Goal: Information Seeking & Learning: Learn about a topic

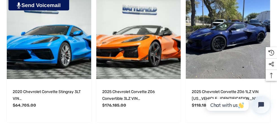
scroll to position [650, 0]
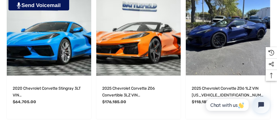
click at [34, 39] on img "2020 Chevrolet Corvette Stingray 3LT VIN 1G1Y82D49L5119010,$64,705.00\a" at bounding box center [49, 33] width 85 height 85
click at [55, 40] on img "2020 Chevrolet Corvette Stingray 3LT VIN 1G1Y82D49L5119010,$64,705.00\a" at bounding box center [49, 33] width 85 height 85
click at [60, 38] on img "2020 Chevrolet Corvette Stingray 3LT VIN 1G1Y82D49L5119010,$64,705.00\a" at bounding box center [49, 33] width 85 height 85
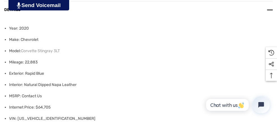
scroll to position [443, 0]
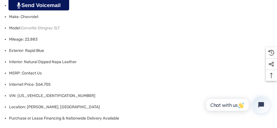
click at [82, 34] on li "Mileage: 22,883" at bounding box center [141, 39] width 264 height 11
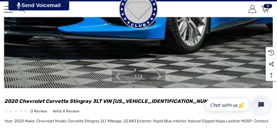
scroll to position [132, 0]
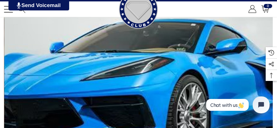
click at [260, 68] on img at bounding box center [138, 57] width 269 height 269
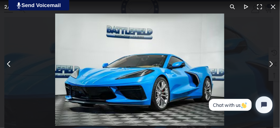
click at [270, 64] on button "You can close this modal content with the ESC key" at bounding box center [271, 64] width 14 height 14
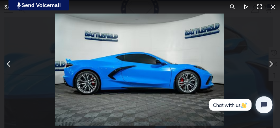
click at [272, 62] on button "You can close this modal content with the ESC key" at bounding box center [271, 64] width 14 height 14
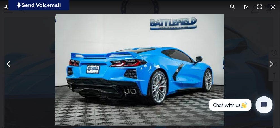
click at [271, 66] on button "You can close this modal content with the ESC key" at bounding box center [271, 64] width 14 height 14
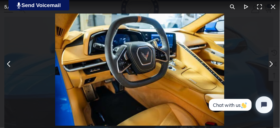
click at [272, 65] on button "You can close this modal content with the ESC key" at bounding box center [271, 64] width 14 height 14
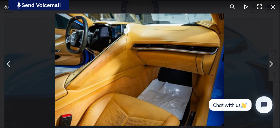
click at [271, 64] on button "You can close this modal content with the ESC key" at bounding box center [271, 64] width 14 height 14
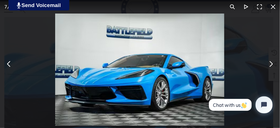
click at [270, 64] on button "You can close this modal content with the ESC key" at bounding box center [271, 64] width 14 height 14
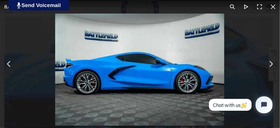
click at [270, 63] on button "You can close this modal content with the ESC key" at bounding box center [271, 64] width 14 height 14
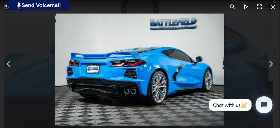
click at [272, 62] on button "You can close this modal content with the ESC key" at bounding box center [271, 64] width 14 height 14
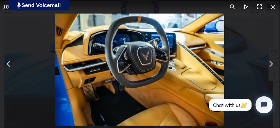
click at [272, 63] on button "You can close this modal content with the ESC key" at bounding box center [271, 64] width 14 height 14
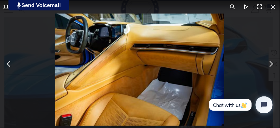
click at [272, 63] on button "You can close this modal content with the ESC key" at bounding box center [271, 64] width 14 height 14
click at [272, 64] on button "You can close this modal content with the ESC key" at bounding box center [271, 64] width 14 height 14
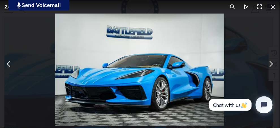
click at [273, 7] on button "You can close this modal content with the ESC key" at bounding box center [273, 7] width 14 height 14
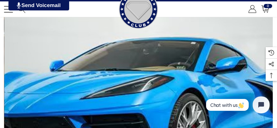
scroll to position [113, 0]
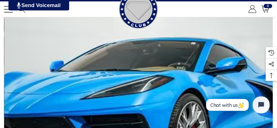
click at [189, 103] on img at bounding box center [138, 76] width 269 height 269
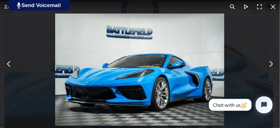
click at [273, 64] on button "You can close this modal content with the ESC key" at bounding box center [271, 64] width 14 height 14
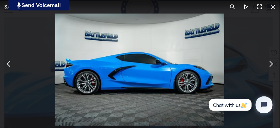
click at [273, 63] on button "You can close this modal content with the ESC key" at bounding box center [271, 64] width 14 height 14
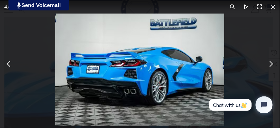
click at [270, 65] on button "You can close this modal content with the ESC key" at bounding box center [271, 64] width 14 height 14
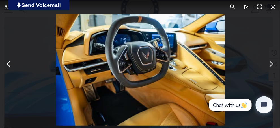
click at [270, 64] on button "You can close this modal content with the ESC key" at bounding box center [271, 64] width 14 height 14
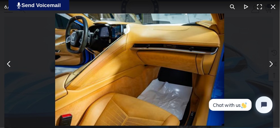
click at [271, 62] on button "You can close this modal content with the ESC key" at bounding box center [271, 64] width 14 height 14
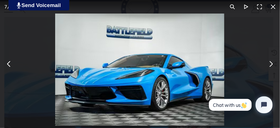
click at [273, 64] on button "You can close this modal content with the ESC key" at bounding box center [271, 64] width 14 height 14
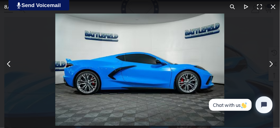
click at [273, 64] on button "You can close this modal content with the ESC key" at bounding box center [271, 64] width 14 height 14
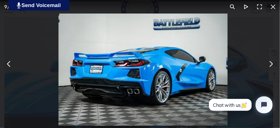
click at [273, 64] on button "You can close this modal content with the ESC key" at bounding box center [271, 64] width 14 height 14
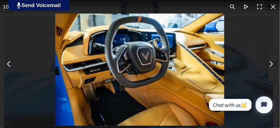
click at [273, 65] on button "You can close this modal content with the ESC key" at bounding box center [271, 64] width 14 height 14
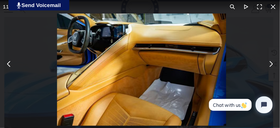
click at [273, 65] on button "You can close this modal content with the ESC key" at bounding box center [271, 64] width 14 height 14
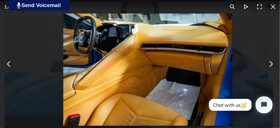
click at [273, 64] on button "You can close this modal content with the ESC key" at bounding box center [271, 64] width 14 height 14
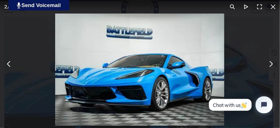
click at [273, 64] on button "You can close this modal content with the ESC key" at bounding box center [271, 64] width 14 height 14
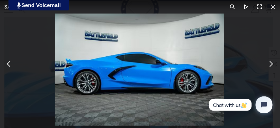
click at [271, 64] on button "You can close this modal content with the ESC key" at bounding box center [271, 64] width 14 height 14
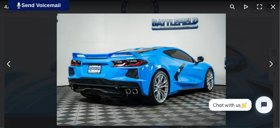
click at [271, 65] on button "You can close this modal content with the ESC key" at bounding box center [271, 64] width 14 height 14
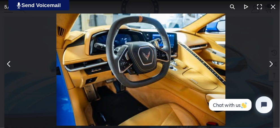
click at [271, 66] on button "You can close this modal content with the ESC key" at bounding box center [271, 64] width 14 height 14
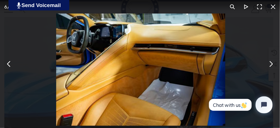
click at [271, 70] on button "You can close this modal content with the ESC key" at bounding box center [271, 64] width 14 height 14
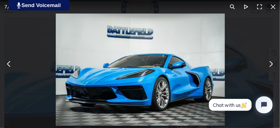
click at [271, 70] on button "You can close this modal content with the ESC key" at bounding box center [271, 64] width 14 height 14
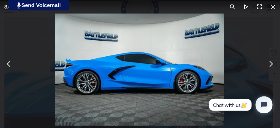
click at [271, 70] on button "You can close this modal content with the ESC key" at bounding box center [271, 64] width 14 height 14
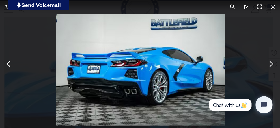
click at [270, 66] on button "You can close this modal content with the ESC key" at bounding box center [271, 64] width 14 height 14
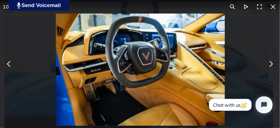
click at [270, 64] on button "You can close this modal content with the ESC key" at bounding box center [271, 64] width 14 height 14
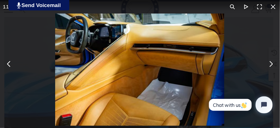
click at [272, 63] on button "You can close this modal content with the ESC key" at bounding box center [271, 64] width 14 height 14
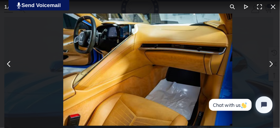
click at [272, 65] on button "You can close this modal content with the ESC key" at bounding box center [271, 64] width 14 height 14
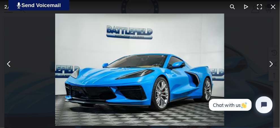
click at [271, 78] on div "You can close this modal content with the ESC key" at bounding box center [140, 64] width 280 height 128
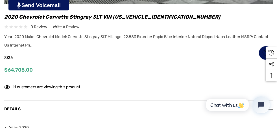
scroll to position [330, 0]
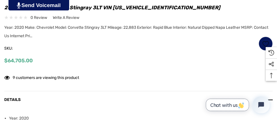
click at [223, 109] on button "Chat with us" at bounding box center [227, 105] width 43 height 12
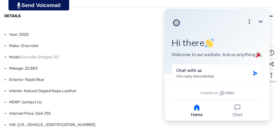
scroll to position [415, 0]
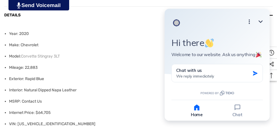
click at [71, 107] on li "Internet Price: $64,705" at bounding box center [141, 112] width 264 height 11
click at [264, 36] on div "Minimize Open options Hi there Welcome to our website. Ask us anything" at bounding box center [217, 42] width 105 height 67
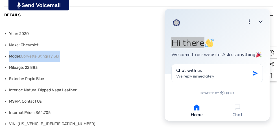
click at [89, 49] on ul "Year: 2020 Make: Chevrolet Model: Corvette Stingray 3LT Mileage: 22,883 Exterio…" at bounding box center [141, 99] width 264 height 142
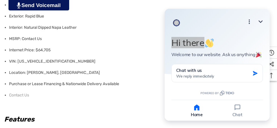
scroll to position [481, 0]
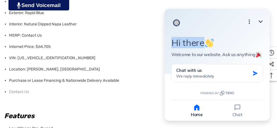
click at [258, 24] on icon "Minimize" at bounding box center [260, 21] width 7 height 7
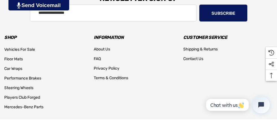
scroll to position [1251, 0]
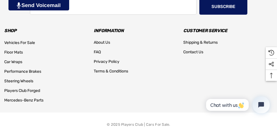
click at [190, 50] on span "Contact Us" at bounding box center [194, 52] width 20 height 5
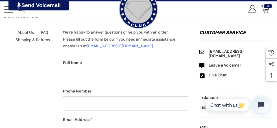
scroll to position [138, 0]
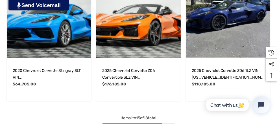
scroll to position [669, 0]
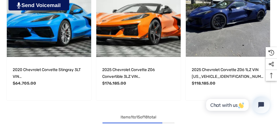
click at [38, 26] on img "2020 Chevrolet Corvette Stingray 3LT VIN 1G1Y82D49L5119010,$64,705.00\a" at bounding box center [49, 15] width 85 height 85
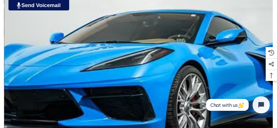
click at [235, 83] on img at bounding box center [138, 48] width 269 height 269
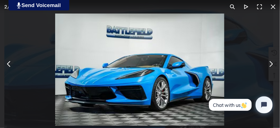
click at [271, 64] on button "You can close this modal content with the ESC key" at bounding box center [271, 64] width 14 height 14
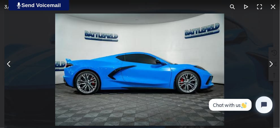
click at [271, 63] on button "You can close this modal content with the ESC key" at bounding box center [271, 64] width 14 height 14
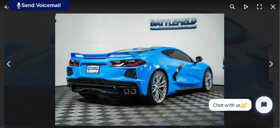
click at [271, 64] on button "You can close this modal content with the ESC key" at bounding box center [271, 64] width 14 height 14
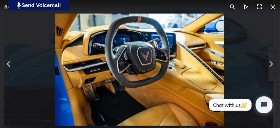
click at [271, 64] on button "You can close this modal content with the ESC key" at bounding box center [271, 64] width 14 height 14
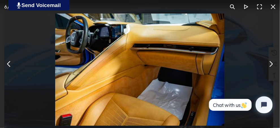
click at [271, 65] on button "You can close this modal content with the ESC key" at bounding box center [271, 64] width 14 height 14
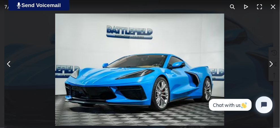
click at [271, 62] on button "You can close this modal content with the ESC key" at bounding box center [271, 64] width 14 height 14
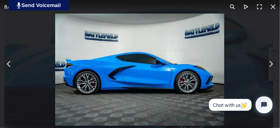
click at [272, 64] on button "You can close this modal content with the ESC key" at bounding box center [271, 64] width 14 height 14
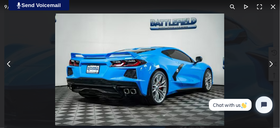
click at [272, 64] on button "You can close this modal content with the ESC key" at bounding box center [271, 64] width 14 height 14
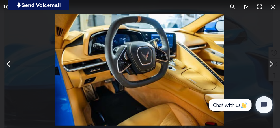
click at [272, 64] on button "You can close this modal content with the ESC key" at bounding box center [271, 64] width 14 height 14
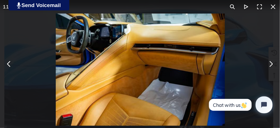
click at [272, 64] on button "You can close this modal content with the ESC key" at bounding box center [271, 64] width 14 height 14
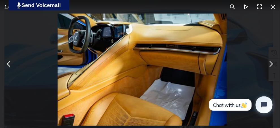
click at [272, 64] on button "You can close this modal content with the ESC key" at bounding box center [271, 64] width 14 height 14
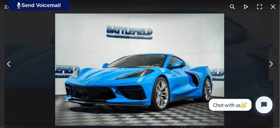
click at [272, 64] on button "You can close this modal content with the ESC key" at bounding box center [271, 64] width 14 height 14
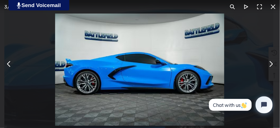
click at [272, 63] on button "You can close this modal content with the ESC key" at bounding box center [271, 64] width 14 height 14
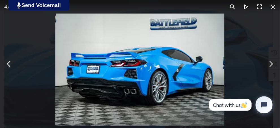
click at [272, 63] on button "You can close this modal content with the ESC key" at bounding box center [271, 64] width 14 height 14
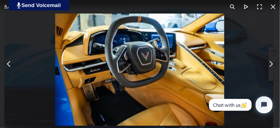
click at [272, 63] on button "You can close this modal content with the ESC key" at bounding box center [271, 64] width 14 height 14
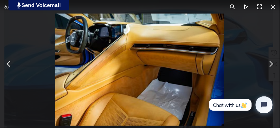
click at [272, 62] on button "You can close this modal content with the ESC key" at bounding box center [271, 64] width 14 height 14
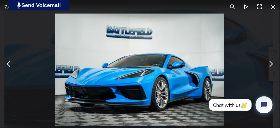
click at [272, 62] on button "You can close this modal content with the ESC key" at bounding box center [271, 64] width 14 height 14
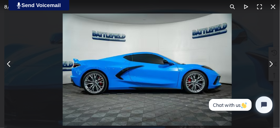
click at [272, 62] on button "You can close this modal content with the ESC key" at bounding box center [271, 64] width 14 height 14
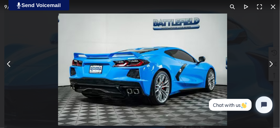
click at [272, 62] on button "You can close this modal content with the ESC key" at bounding box center [271, 64] width 14 height 14
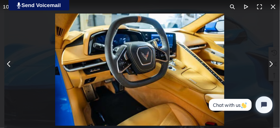
click at [272, 63] on button "You can close this modal content with the ESC key" at bounding box center [271, 64] width 14 height 14
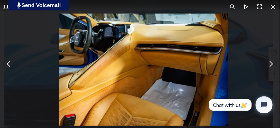
click at [271, 64] on button "You can close this modal content with the ESC key" at bounding box center [271, 64] width 14 height 14
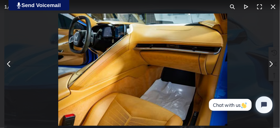
click at [271, 64] on button "You can close this modal content with the ESC key" at bounding box center [271, 64] width 14 height 14
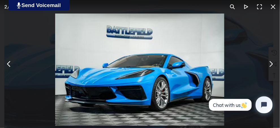
click at [271, 64] on button "You can close this modal content with the ESC key" at bounding box center [271, 64] width 14 height 14
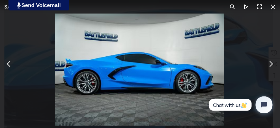
click at [271, 64] on button "You can close this modal content with the ESC key" at bounding box center [271, 64] width 14 height 14
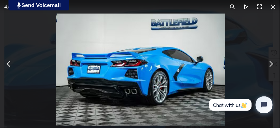
click at [271, 64] on button "You can close this modal content with the ESC key" at bounding box center [271, 64] width 14 height 14
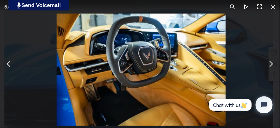
click at [271, 64] on button "You can close this modal content with the ESC key" at bounding box center [271, 64] width 14 height 14
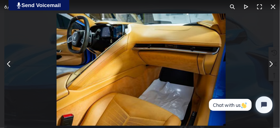
click at [271, 64] on button "You can close this modal content with the ESC key" at bounding box center [271, 64] width 14 height 14
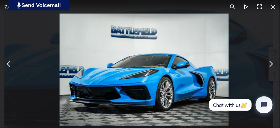
click at [271, 64] on button "You can close this modal content with the ESC key" at bounding box center [271, 64] width 14 height 14
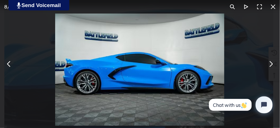
click at [271, 64] on button "You can close this modal content with the ESC key" at bounding box center [271, 64] width 14 height 14
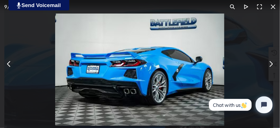
click at [272, 62] on button "You can close this modal content with the ESC key" at bounding box center [271, 64] width 14 height 14
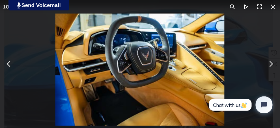
drag, startPoint x: 269, startPoint y: 61, endPoint x: 263, endPoint y: 62, distance: 5.8
click at [266, 61] on button "You can close this modal content with the ESC key" at bounding box center [271, 64] width 14 height 14
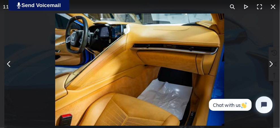
click at [272, 62] on button "You can close this modal content with the ESC key" at bounding box center [271, 64] width 14 height 14
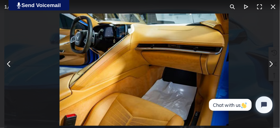
click at [270, 63] on button "You can close this modal content with the ESC key" at bounding box center [271, 64] width 14 height 14
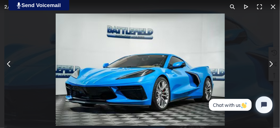
click at [269, 64] on button "You can close this modal content with the ESC key" at bounding box center [271, 64] width 14 height 14
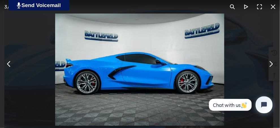
click at [272, 62] on button "You can close this modal content with the ESC key" at bounding box center [271, 64] width 14 height 14
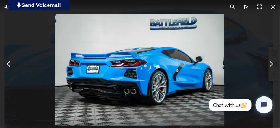
click at [272, 64] on button "You can close this modal content with the ESC key" at bounding box center [271, 64] width 14 height 14
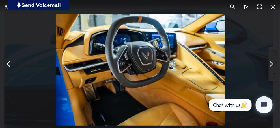
click at [272, 64] on button "You can close this modal content with the ESC key" at bounding box center [271, 64] width 14 height 14
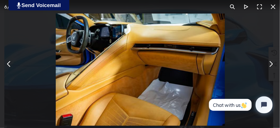
click at [271, 63] on button "You can close this modal content with the ESC key" at bounding box center [271, 64] width 14 height 14
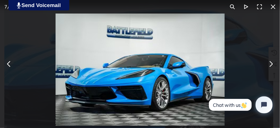
click at [271, 63] on button "You can close this modal content with the ESC key" at bounding box center [271, 64] width 14 height 14
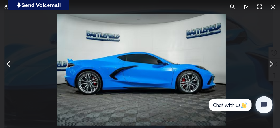
click at [272, 64] on button "You can close this modal content with the ESC key" at bounding box center [271, 64] width 14 height 14
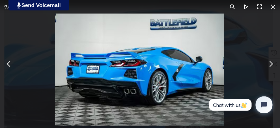
click at [273, 63] on button "You can close this modal content with the ESC key" at bounding box center [271, 64] width 14 height 14
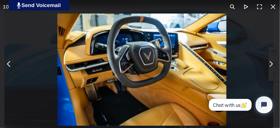
click at [272, 62] on button "You can close this modal content with the ESC key" at bounding box center [271, 64] width 14 height 14
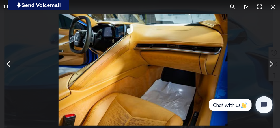
click at [273, 63] on button "You can close this modal content with the ESC key" at bounding box center [271, 64] width 14 height 14
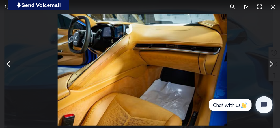
click at [273, 63] on button "You can close this modal content with the ESC key" at bounding box center [271, 64] width 14 height 14
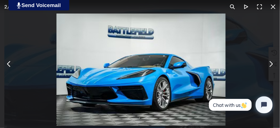
click at [272, 63] on button "You can close this modal content with the ESC key" at bounding box center [271, 64] width 14 height 14
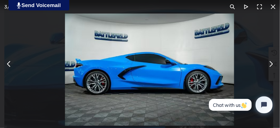
click at [272, 63] on button "You can close this modal content with the ESC key" at bounding box center [271, 64] width 14 height 14
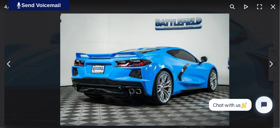
click at [271, 63] on button "You can close this modal content with the ESC key" at bounding box center [271, 64] width 14 height 14
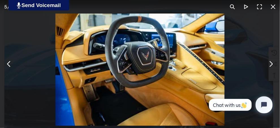
click at [271, 63] on button "You can close this modal content with the ESC key" at bounding box center [271, 64] width 14 height 14
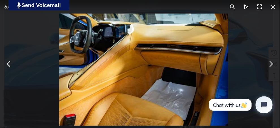
click at [270, 61] on button "You can close this modal content with the ESC key" at bounding box center [271, 64] width 14 height 14
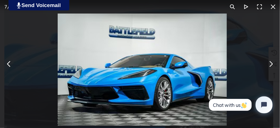
click at [270, 62] on button "You can close this modal content with the ESC key" at bounding box center [271, 64] width 14 height 14
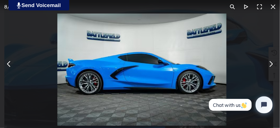
click at [270, 61] on button "You can close this modal content with the ESC key" at bounding box center [271, 64] width 14 height 14
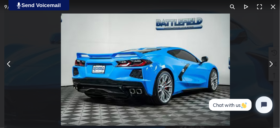
click at [270, 62] on button "You can close this modal content with the ESC key" at bounding box center [271, 64] width 14 height 14
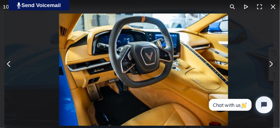
click at [269, 63] on button "You can close this modal content with the ESC key" at bounding box center [271, 64] width 14 height 14
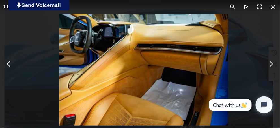
click at [269, 62] on button "You can close this modal content with the ESC key" at bounding box center [271, 64] width 14 height 14
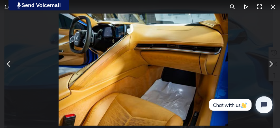
click at [267, 64] on button "You can close this modal content with the ESC key" at bounding box center [271, 64] width 14 height 14
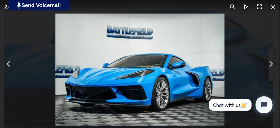
click at [266, 64] on button "You can close this modal content with the ESC key" at bounding box center [271, 64] width 14 height 14
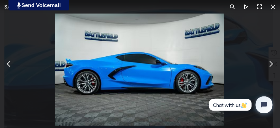
click at [272, 64] on button "You can close this modal content with the ESC key" at bounding box center [271, 64] width 14 height 14
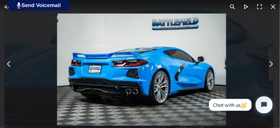
click at [272, 64] on button "You can close this modal content with the ESC key" at bounding box center [271, 64] width 14 height 14
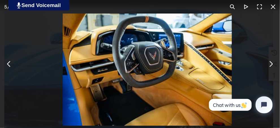
click at [271, 64] on button "You can close this modal content with the ESC key" at bounding box center [271, 64] width 14 height 14
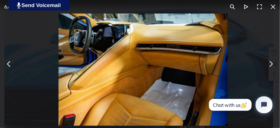
click at [271, 63] on button "You can close this modal content with the ESC key" at bounding box center [271, 64] width 14 height 14
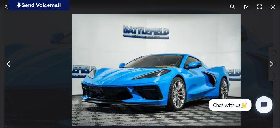
click at [270, 63] on button "You can close this modal content with the ESC key" at bounding box center [271, 64] width 14 height 14
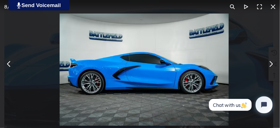
click at [268, 63] on button "You can close this modal content with the ESC key" at bounding box center [271, 64] width 14 height 14
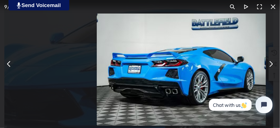
click at [266, 62] on button "You can close this modal content with the ESC key" at bounding box center [271, 64] width 14 height 14
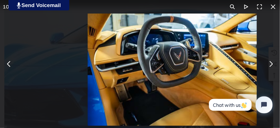
click at [264, 61] on div "You can close this modal content with the ESC key" at bounding box center [172, 64] width 280 height 128
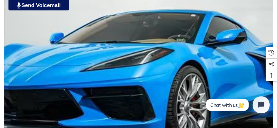
click at [262, 61] on img at bounding box center [138, 48] width 269 height 269
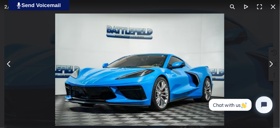
click at [272, 6] on button "You can close this modal content with the ESC key" at bounding box center [273, 7] width 14 height 14
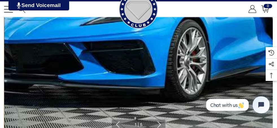
scroll to position [188, 0]
